Goal: Register for event/course

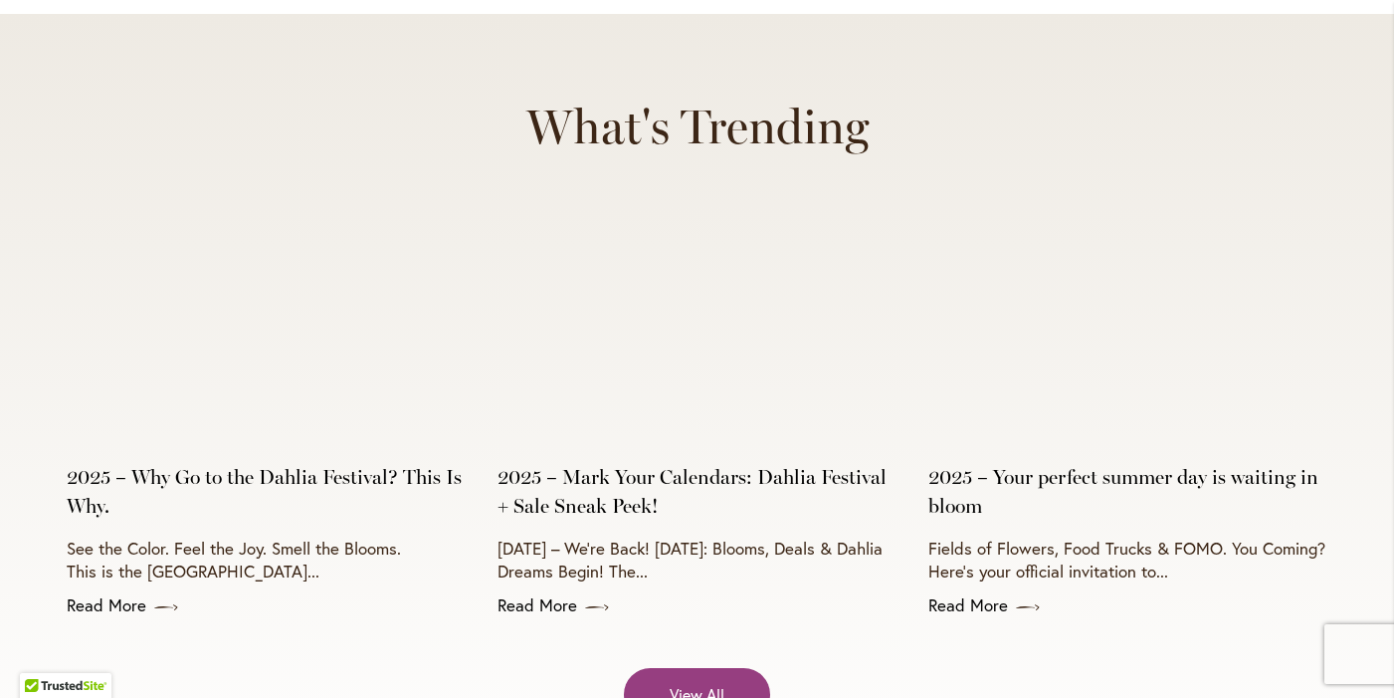
scroll to position [7738, 0]
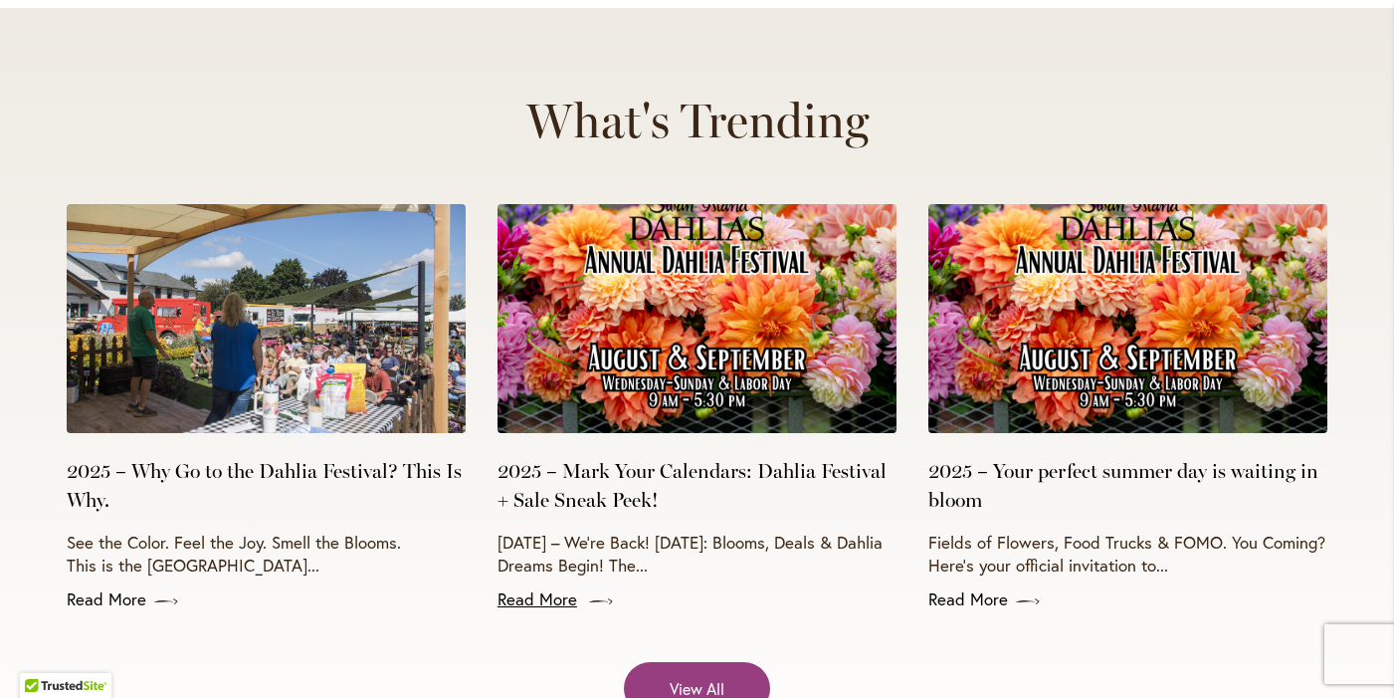
click at [538, 587] on link "Read More" at bounding box center [697, 599] width 399 height 24
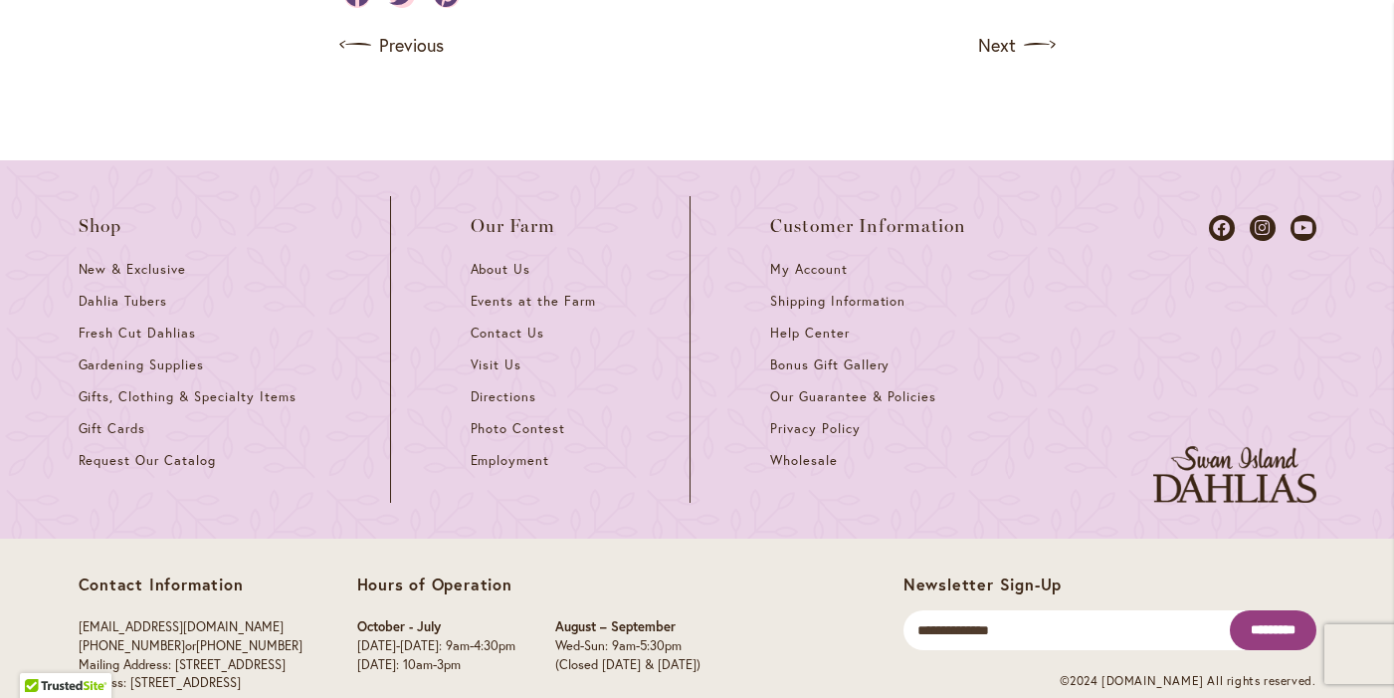
scroll to position [2022, 0]
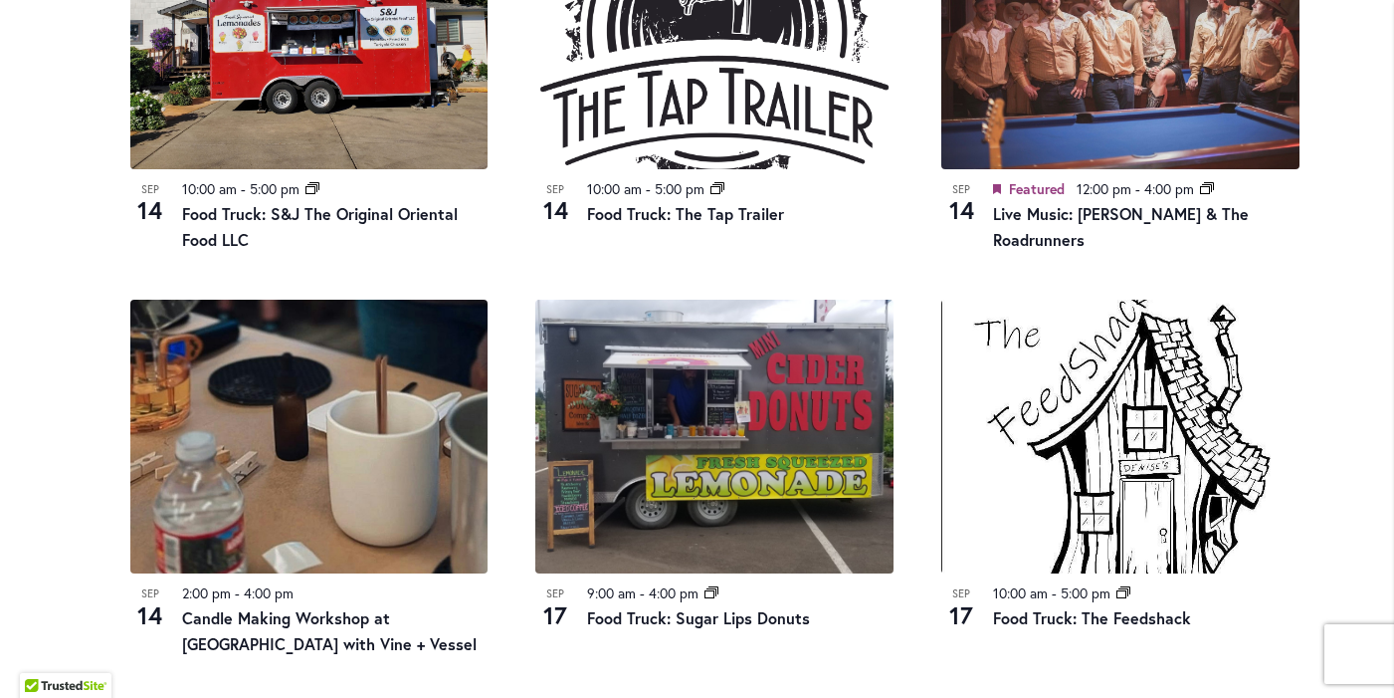
scroll to position [1663, 0]
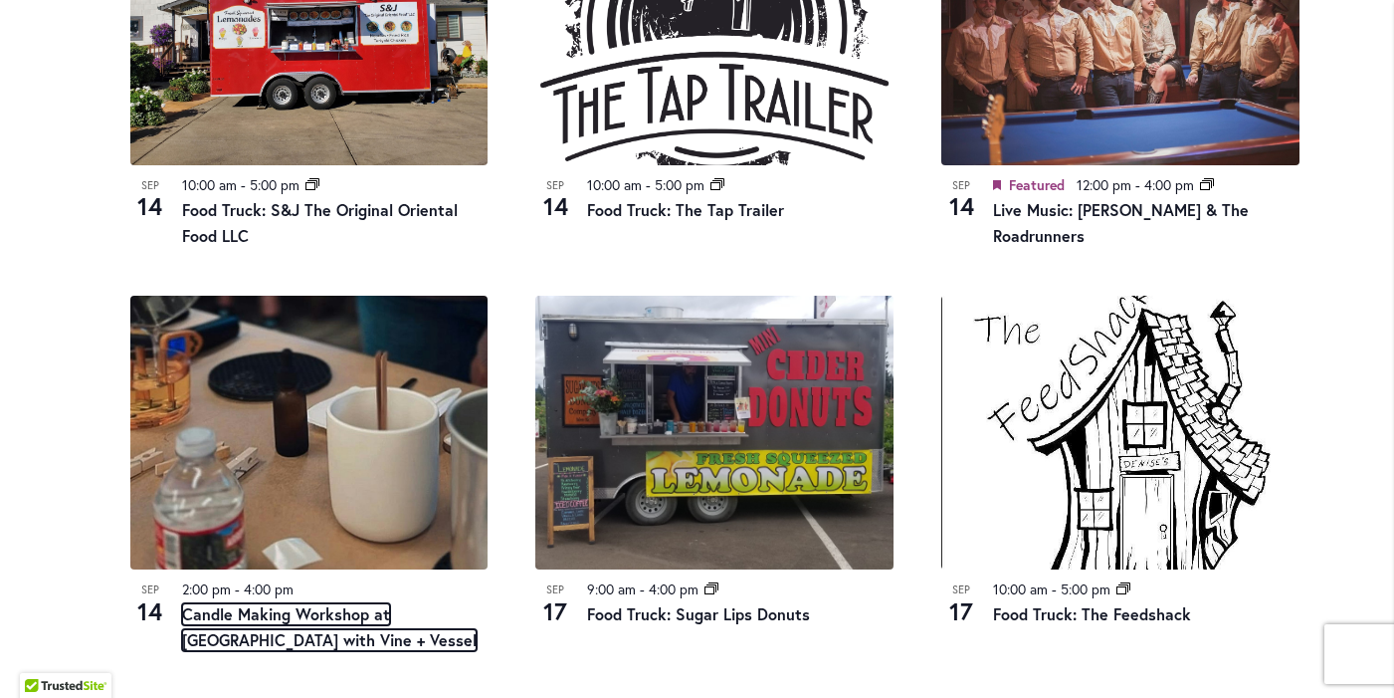
click at [355, 603] on link "Candle Making Workshop at Swan Island Dahlias with Vine + Vessel" at bounding box center [329, 627] width 295 height 48
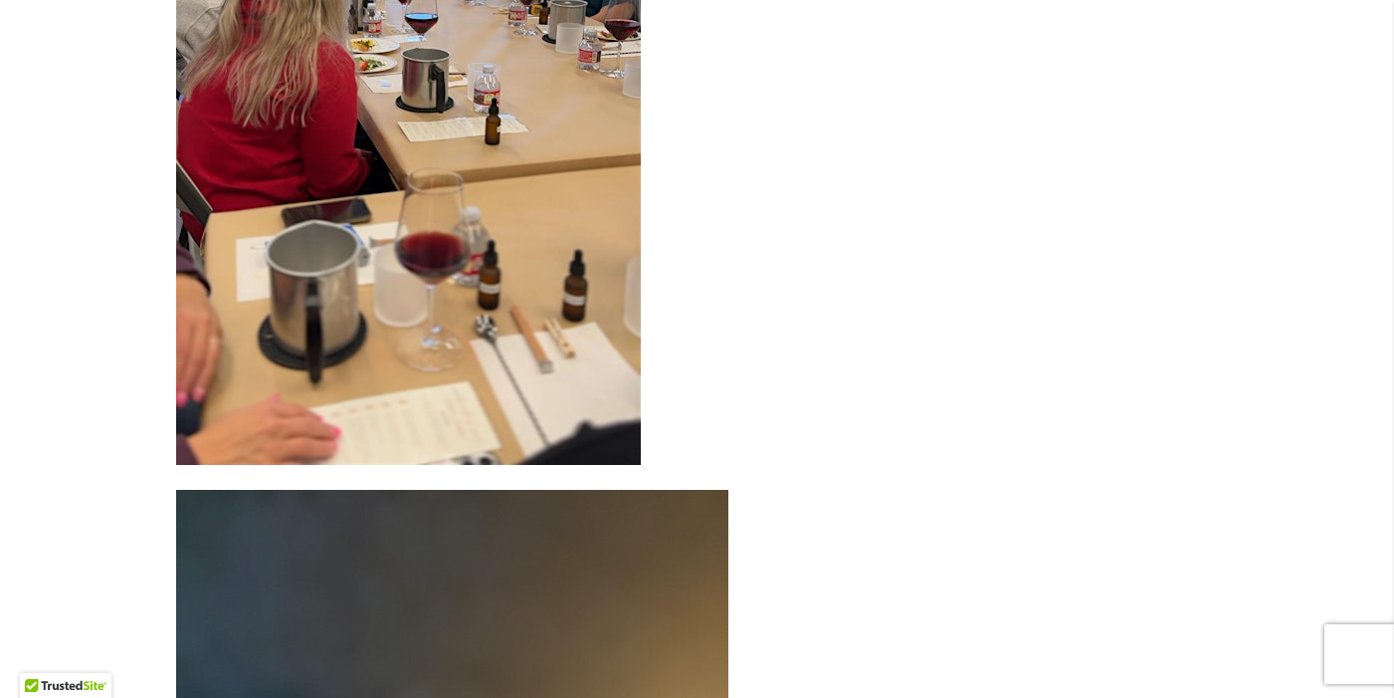
scroll to position [6392, 0]
